Goal: Book appointment/travel/reservation

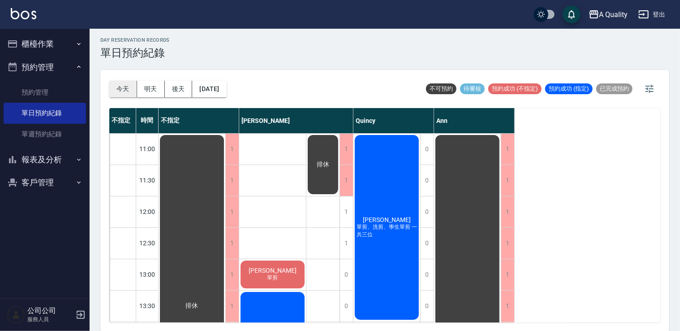
click at [122, 81] on button "今天" at bounding box center [123, 89] width 28 height 17
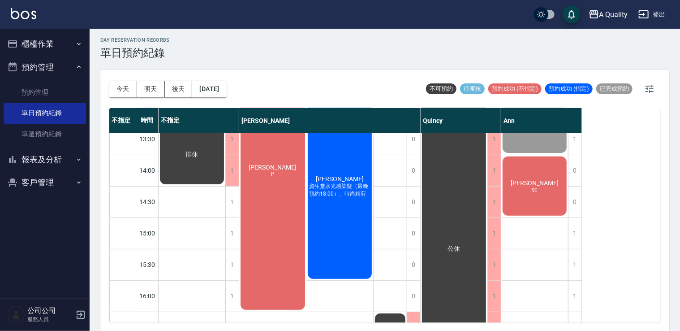
scroll to position [179, 0]
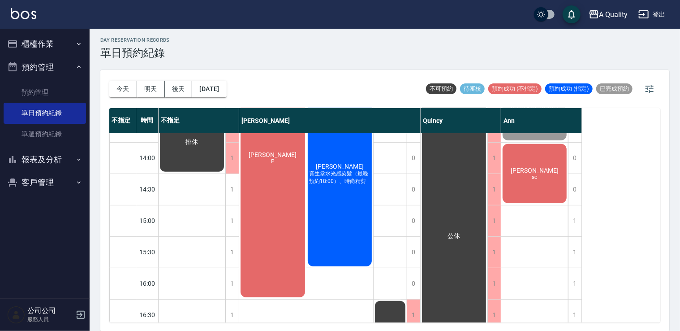
click at [225, 173] on div "李S sc" at bounding box center [192, 142] width 67 height 62
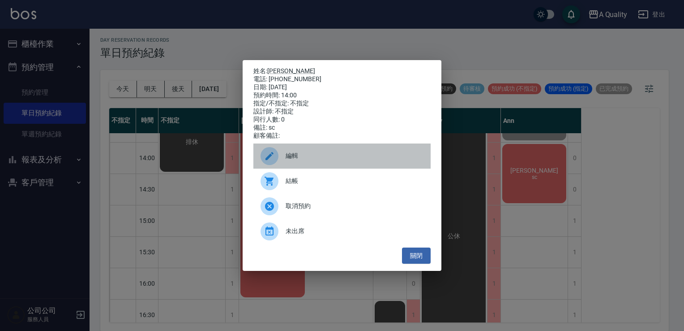
click at [305, 160] on span "編輯" at bounding box center [355, 155] width 138 height 9
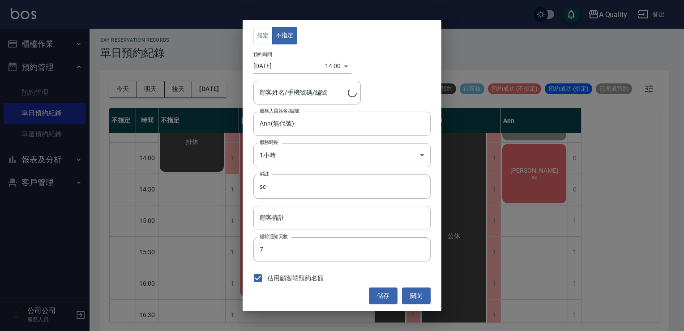
type input "李S/0909347988"
drag, startPoint x: 426, startPoint y: 295, endPoint x: 501, endPoint y: 211, distance: 112.9
click at [426, 295] on button "關閉" at bounding box center [416, 295] width 29 height 17
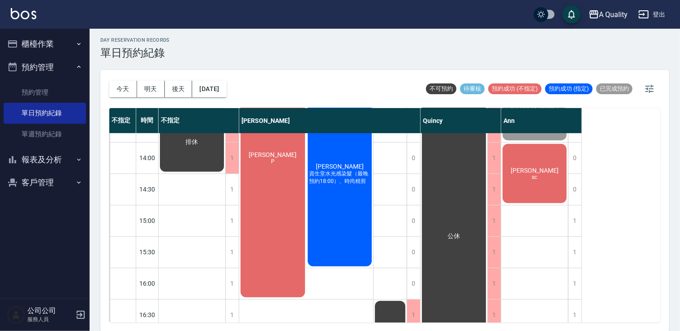
click at [225, 173] on div "李S sc" at bounding box center [192, 142] width 67 height 62
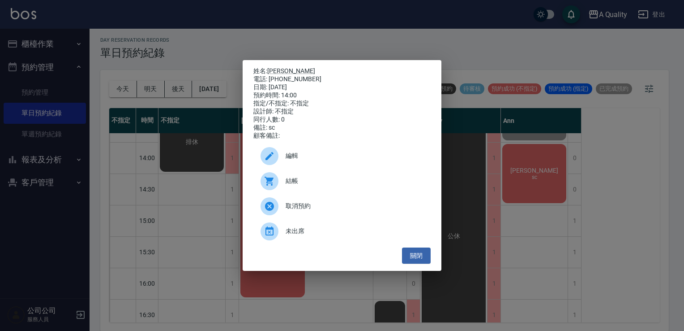
click at [290, 180] on div "結帳" at bounding box center [342, 180] width 177 height 25
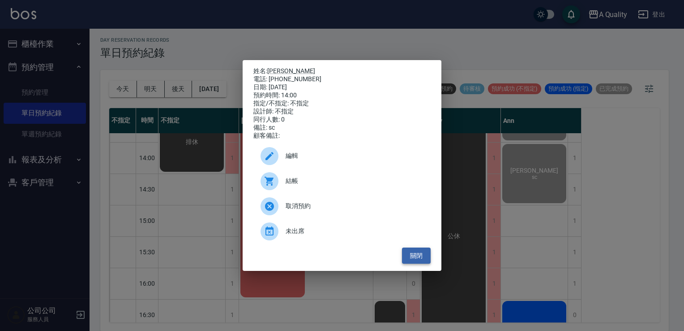
drag, startPoint x: 421, startPoint y: 258, endPoint x: 417, endPoint y: 251, distance: 7.8
click at [421, 258] on button "關閉" at bounding box center [416, 255] width 29 height 17
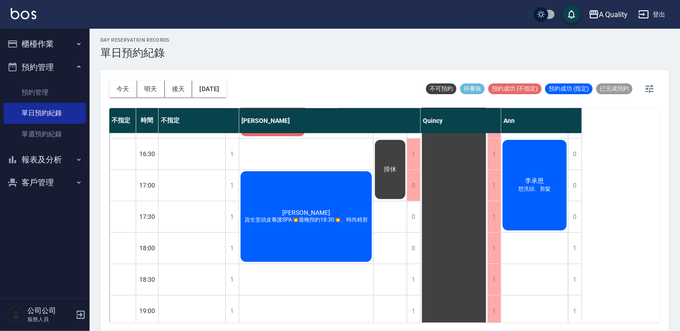
scroll to position [337, 0]
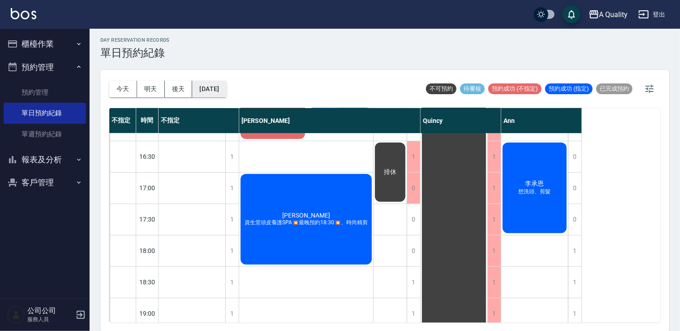
click at [226, 88] on button "[DATE]" at bounding box center [209, 89] width 34 height 17
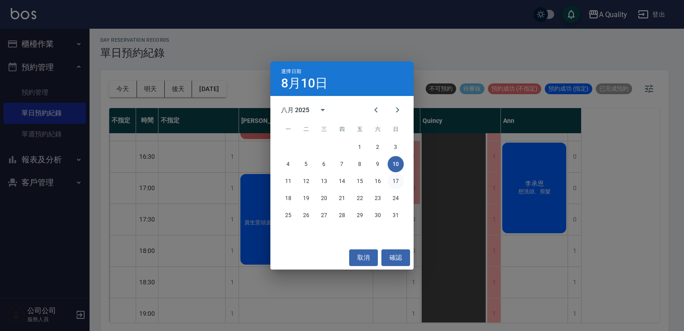
click at [394, 186] on button "17" at bounding box center [396, 181] width 16 height 16
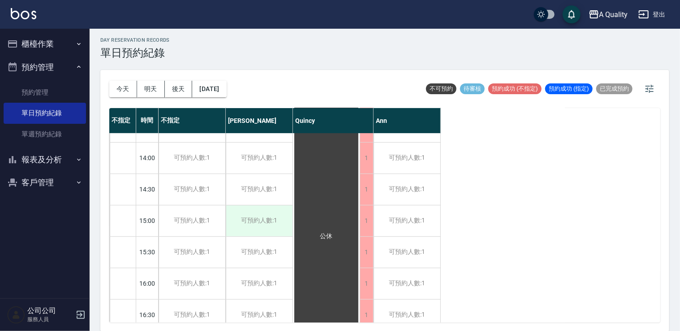
scroll to position [224, 0]
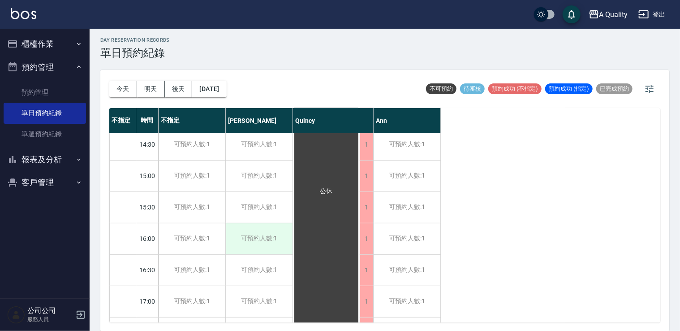
click at [274, 233] on div "可預約人數:1" at bounding box center [259, 238] width 67 height 31
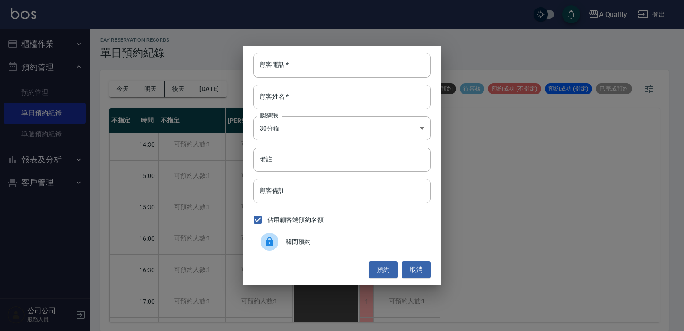
click at [305, 116] on div "顧客電話   * 顧客電話   * 顧客姓名   * 顧客姓名   * 服務時長 30分鐘 1 服務時長 備註 備註 顧客備註 顧客備註 佔用顧客端預約名額 …" at bounding box center [342, 165] width 199 height 239
click at [297, 128] on body "A Quality 登出 櫃檯作業 打帳單 帳單列表 營業儀表板 現金收支登錄 每日結帳 排班表 現場電腦打卡 預約管理 預約管理 單日預約紀錄 單週預約紀錄…" at bounding box center [342, 164] width 684 height 333
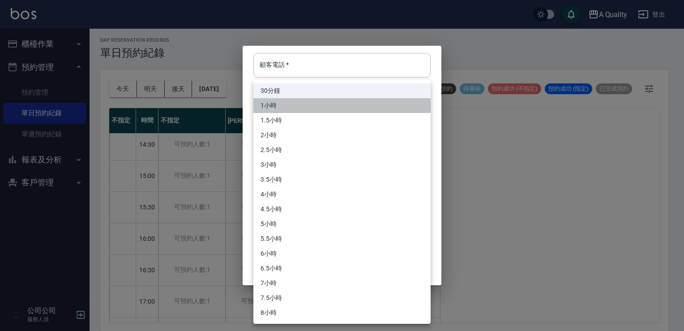
click at [298, 103] on li "1小時" at bounding box center [342, 105] width 177 height 15
type input "2"
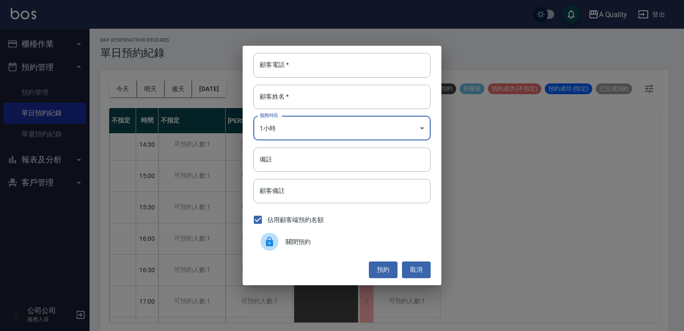
drag, startPoint x: 310, startPoint y: 102, endPoint x: 426, endPoint y: 318, distance: 244.9
click at [310, 103] on input "顧客姓名   *" at bounding box center [342, 97] width 177 height 24
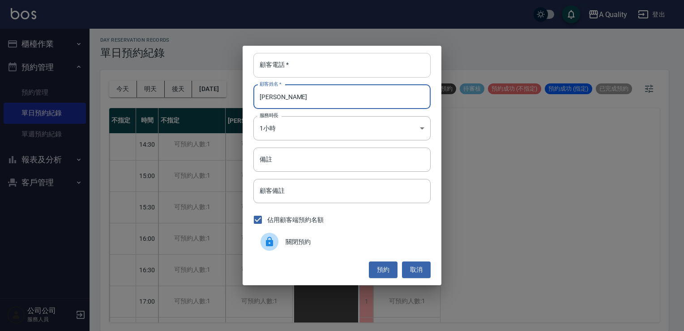
type input "盧昱璇"
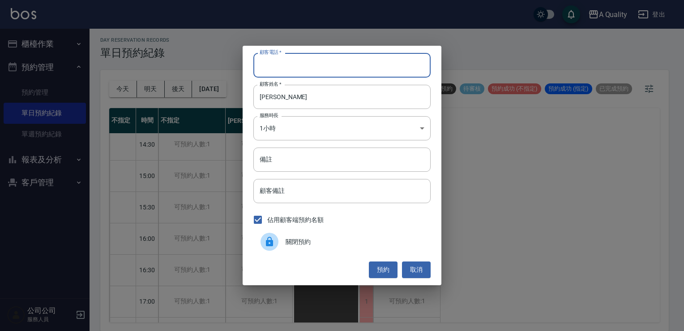
click at [304, 59] on input "顧客電話   *" at bounding box center [342, 65] width 177 height 24
type input "0900775606"
click at [283, 157] on input "備註" at bounding box center [342, 159] width 177 height 24
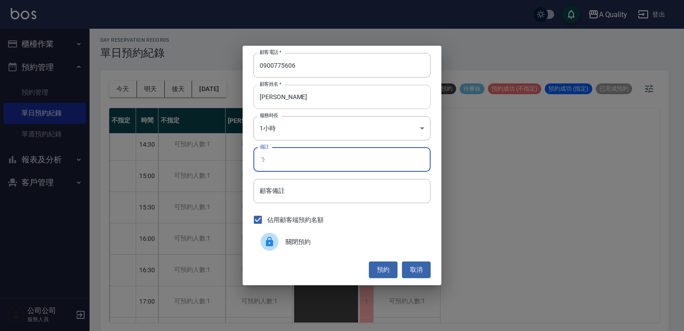
type input "ㄏ"
type input "sc"
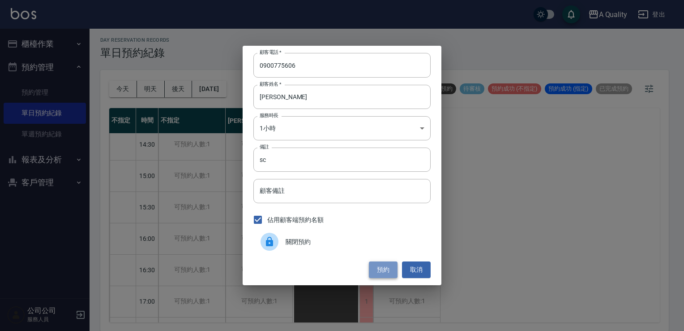
click at [385, 272] on button "預約" at bounding box center [383, 269] width 29 height 17
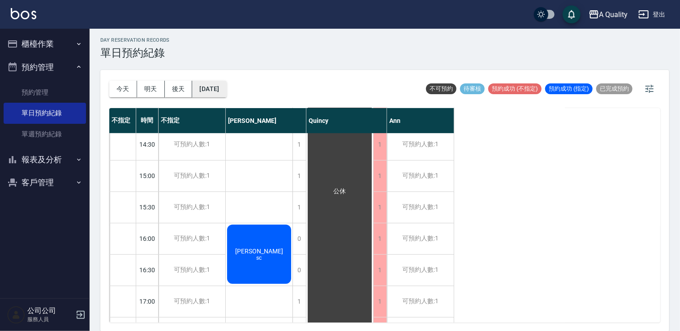
click at [226, 85] on button "2025/08/17" at bounding box center [209, 89] width 34 height 17
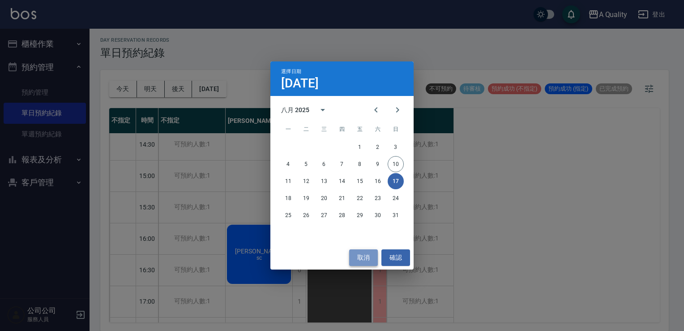
click at [360, 261] on button "取消" at bounding box center [363, 257] width 29 height 17
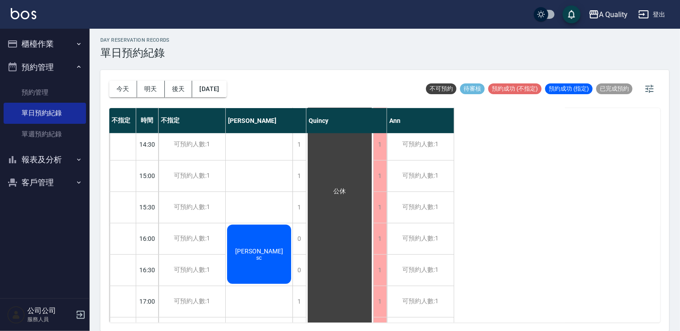
click at [258, 265] on div "盧昱璇 sc" at bounding box center [259, 254] width 67 height 62
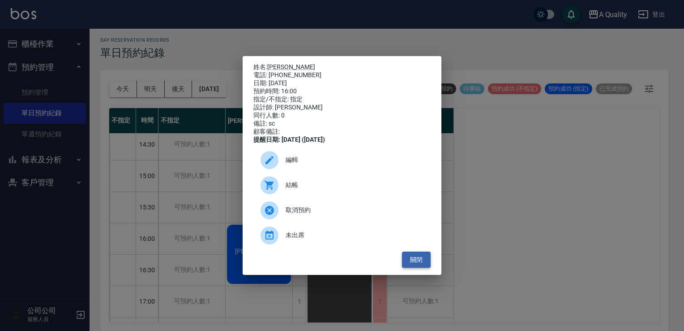
click at [419, 259] on button "關閉" at bounding box center [416, 259] width 29 height 17
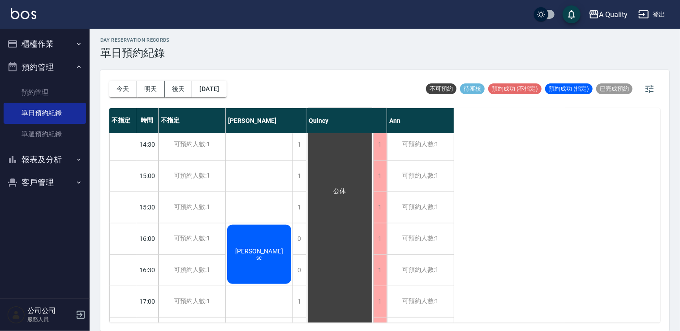
click at [246, 91] on div "今天 明天 後天 2025/08/17 不可預約 待審核 預約成功 (不指定) 預約成功 (指定) 已完成預約" at bounding box center [384, 89] width 551 height 38
click at [226, 88] on button "2025/08/17" at bounding box center [209, 89] width 34 height 17
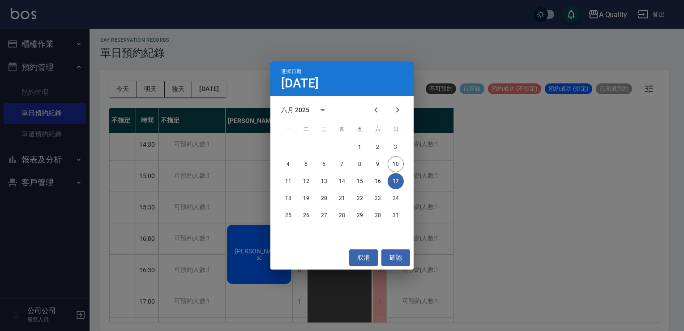
click at [396, 180] on button "17" at bounding box center [396, 181] width 16 height 16
click at [366, 262] on button "取消" at bounding box center [363, 257] width 29 height 17
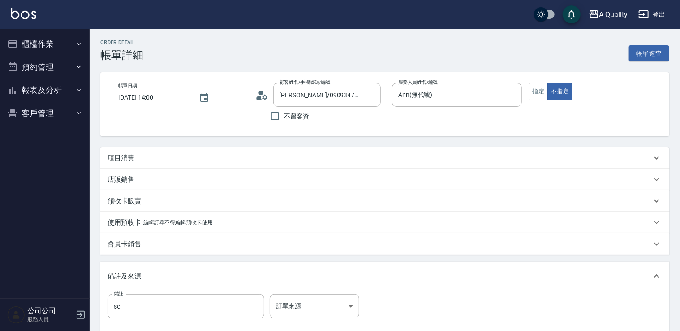
click at [152, 152] on div "項目消費" at bounding box center [384, 158] width 569 height 22
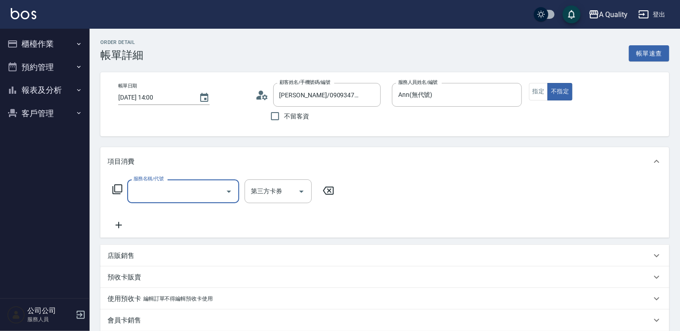
click at [169, 181] on div "服務名稱/代號" at bounding box center [183, 191] width 112 height 24
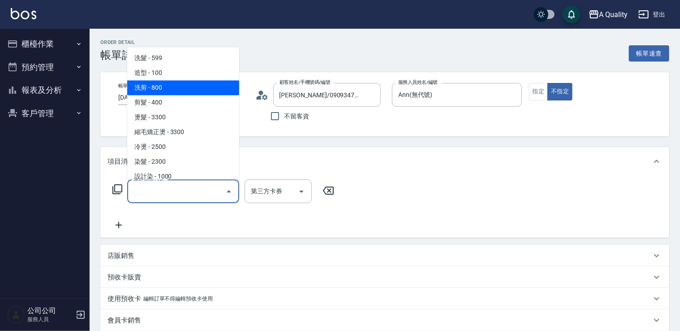
click at [166, 89] on span "洗剪 - 800" at bounding box center [183, 87] width 112 height 15
type input "洗剪(103)"
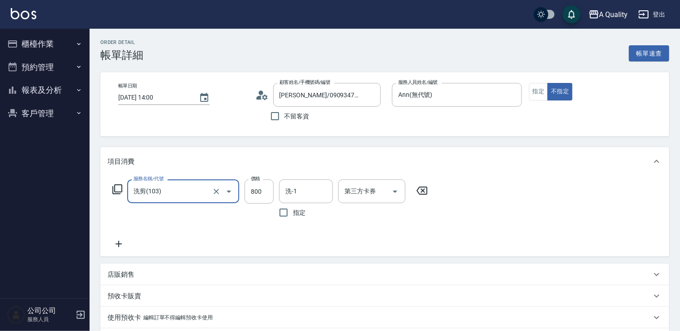
click at [261, 96] on icon at bounding box center [258, 97] width 5 height 4
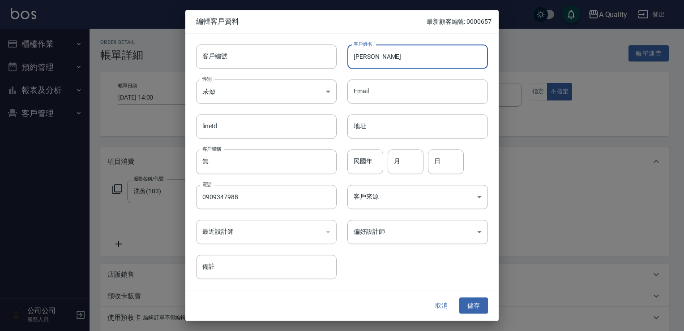
click at [419, 53] on input "[PERSON_NAME]" at bounding box center [418, 56] width 141 height 24
type input "[PERSON_NAME]"
click at [469, 321] on div at bounding box center [342, 165] width 684 height 331
click at [468, 310] on button "儲存" at bounding box center [474, 305] width 29 height 17
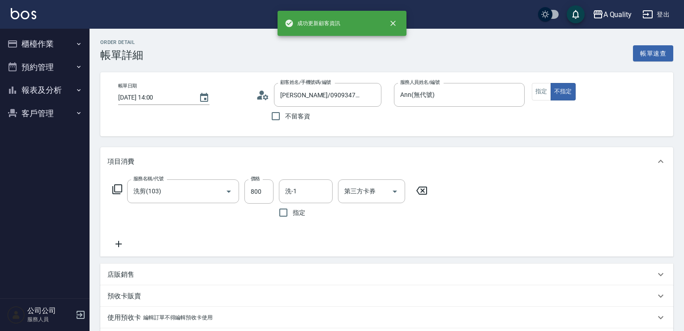
type input "[PERSON_NAME]/0909347988/"
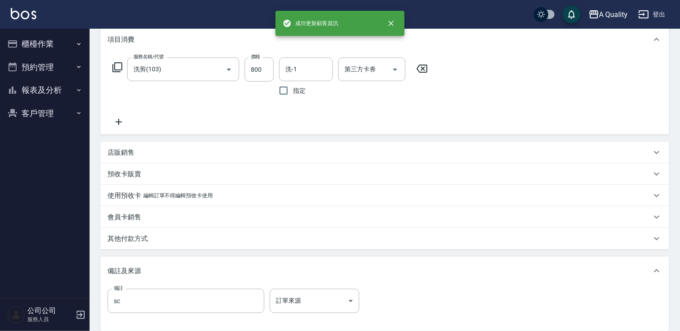
scroll to position [179, 0]
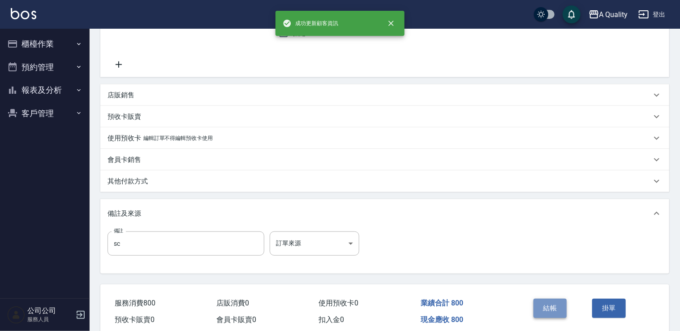
click at [552, 303] on button "結帳" at bounding box center [550, 307] width 34 height 19
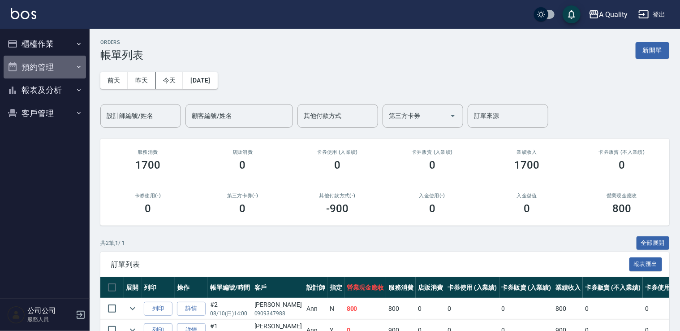
click at [41, 64] on button "預約管理" at bounding box center [45, 67] width 82 height 23
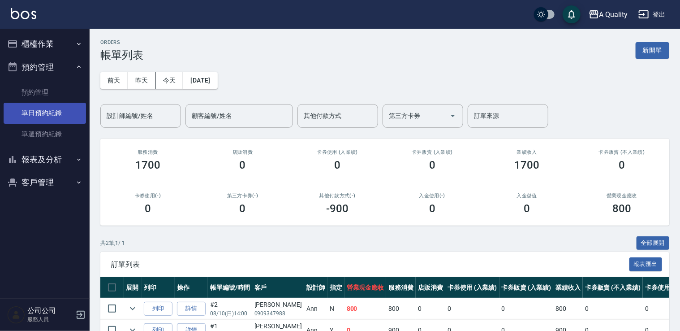
click at [48, 110] on link "單日預約紀錄" at bounding box center [45, 113] width 82 height 21
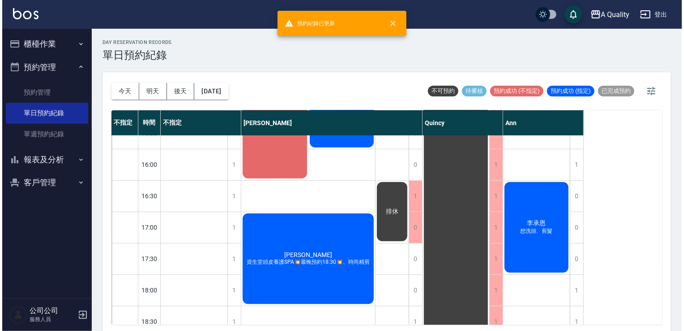
scroll to position [314, 0]
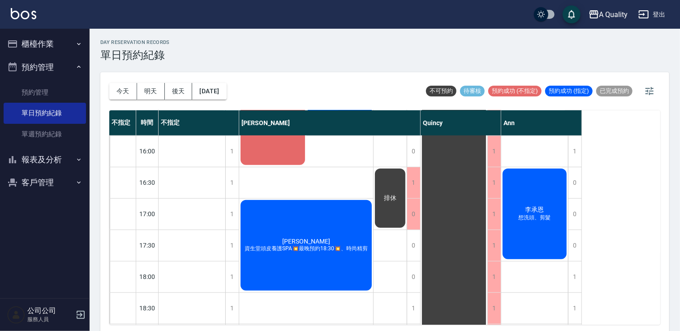
click at [225, 41] on div "[PERSON_NAME] 想洗頭、剪髮" at bounding box center [192, 10] width 67 height 62
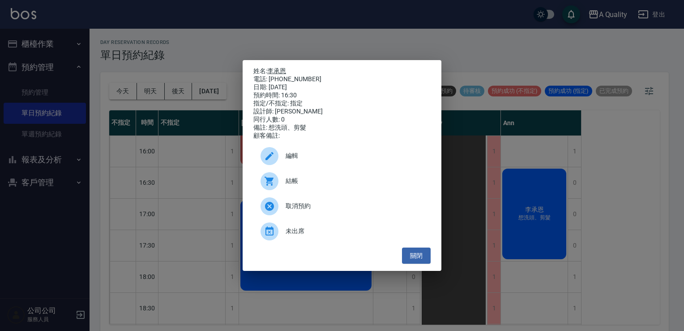
click at [283, 67] on link "李承恩" at bounding box center [276, 70] width 19 height 7
